Goal: Transaction & Acquisition: Purchase product/service

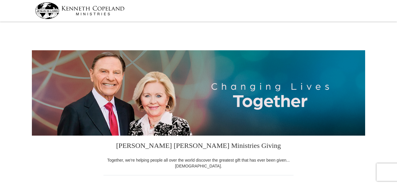
select select "FL"
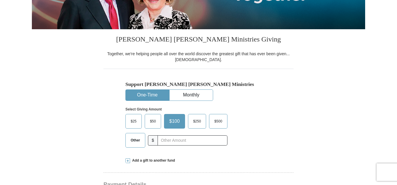
scroll to position [162, 0]
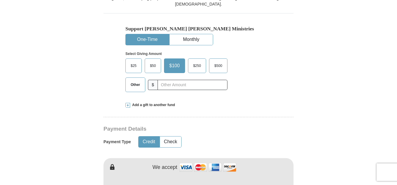
click at [137, 86] on span "Other" at bounding box center [135, 84] width 15 height 9
click at [0, 0] on input "Other" at bounding box center [0, 0] width 0 height 0
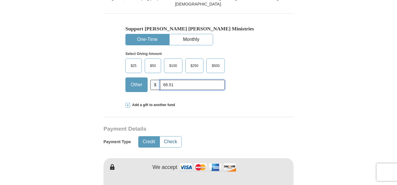
type input "68.51"
click at [169, 142] on button "Check" at bounding box center [170, 141] width 21 height 11
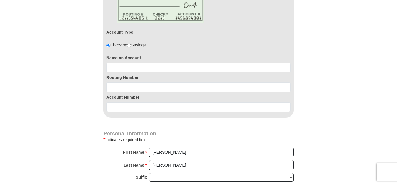
scroll to position [349, 0]
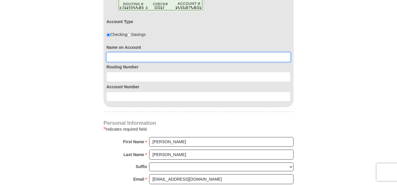
click at [125, 60] on input at bounding box center [198, 57] width 184 height 10
type input "[PERSON_NAME] and [PERSON_NAME]"
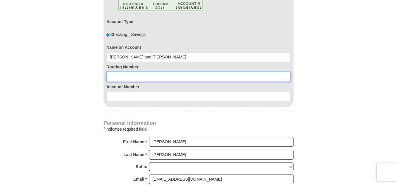
click at [119, 79] on input at bounding box center [198, 77] width 184 height 10
type input "067005158"
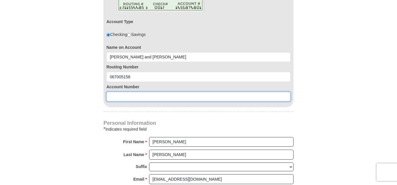
click at [115, 97] on input at bounding box center [198, 97] width 184 height 10
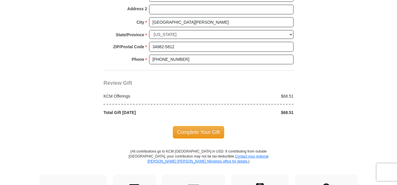
scroll to position [557, 0]
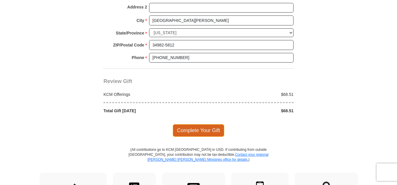
type input "4131107296"
click at [195, 127] on span "Complete Your Gift" at bounding box center [199, 130] width 52 height 12
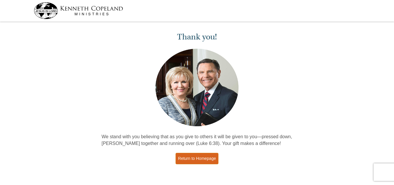
click at [189, 160] on link "Return to Homepage" at bounding box center [197, 158] width 43 height 11
